Goal: Information Seeking & Learning: Learn about a topic

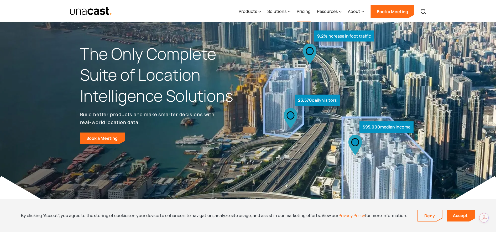
click at [307, 10] on link "Pricing" at bounding box center [304, 12] width 14 height 22
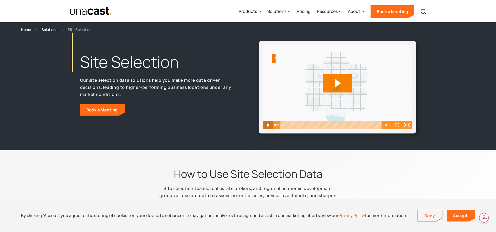
click at [266, 124] on icon "Play Video" at bounding box center [268, 125] width 10 height 8
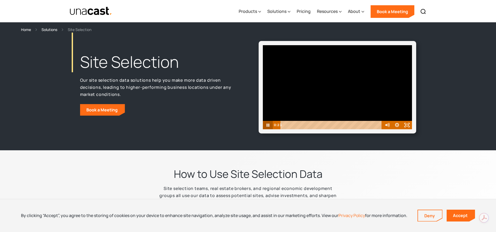
click at [267, 125] on icon "Pause" at bounding box center [267, 124] width 3 height 3
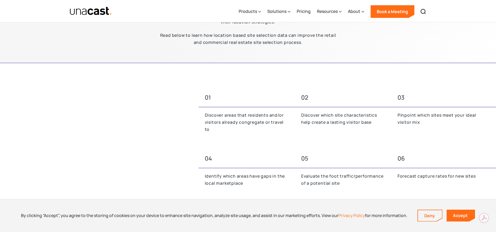
scroll to position [16, 0]
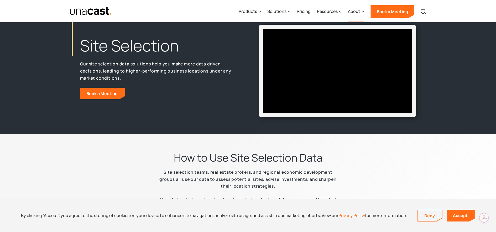
click at [361, 9] on div "About" at bounding box center [356, 12] width 16 height 22
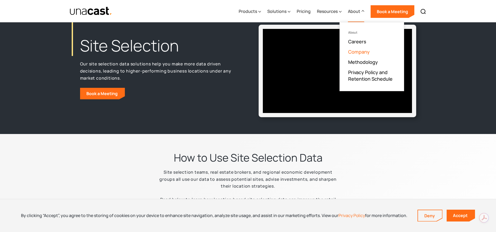
click at [357, 54] on link "Company" at bounding box center [359, 52] width 22 height 6
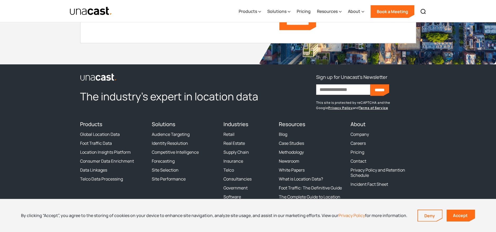
scroll to position [1276, 0]
